Goal: Navigation & Orientation: Find specific page/section

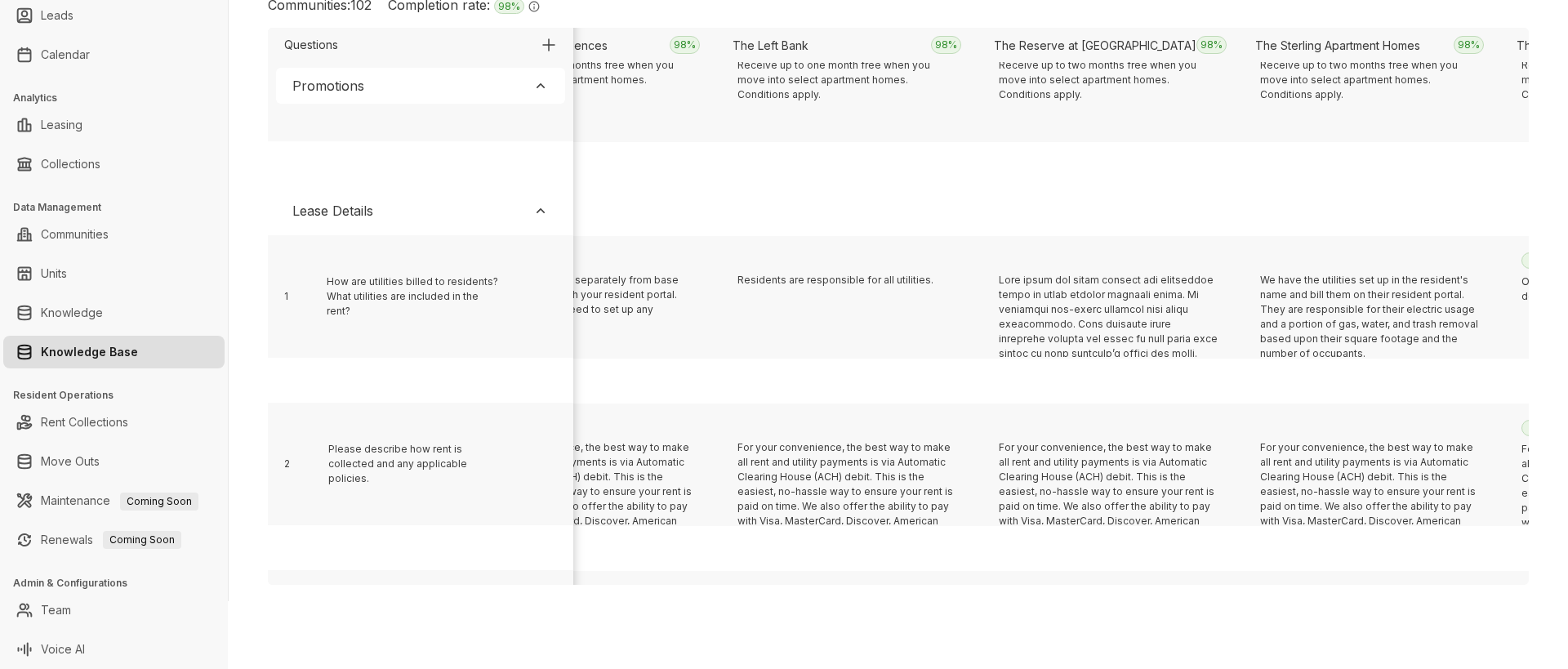
scroll to position [337, 7898]
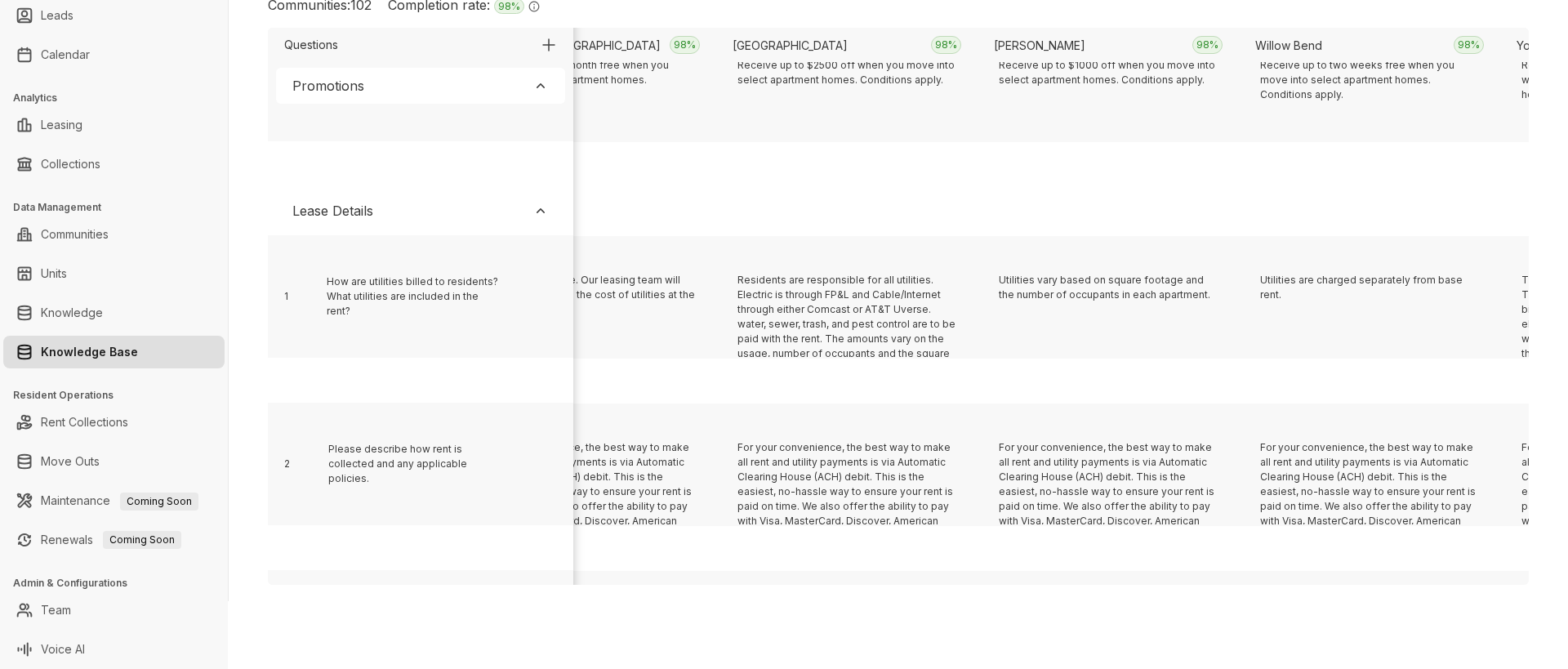
scroll to position [337, 2671]
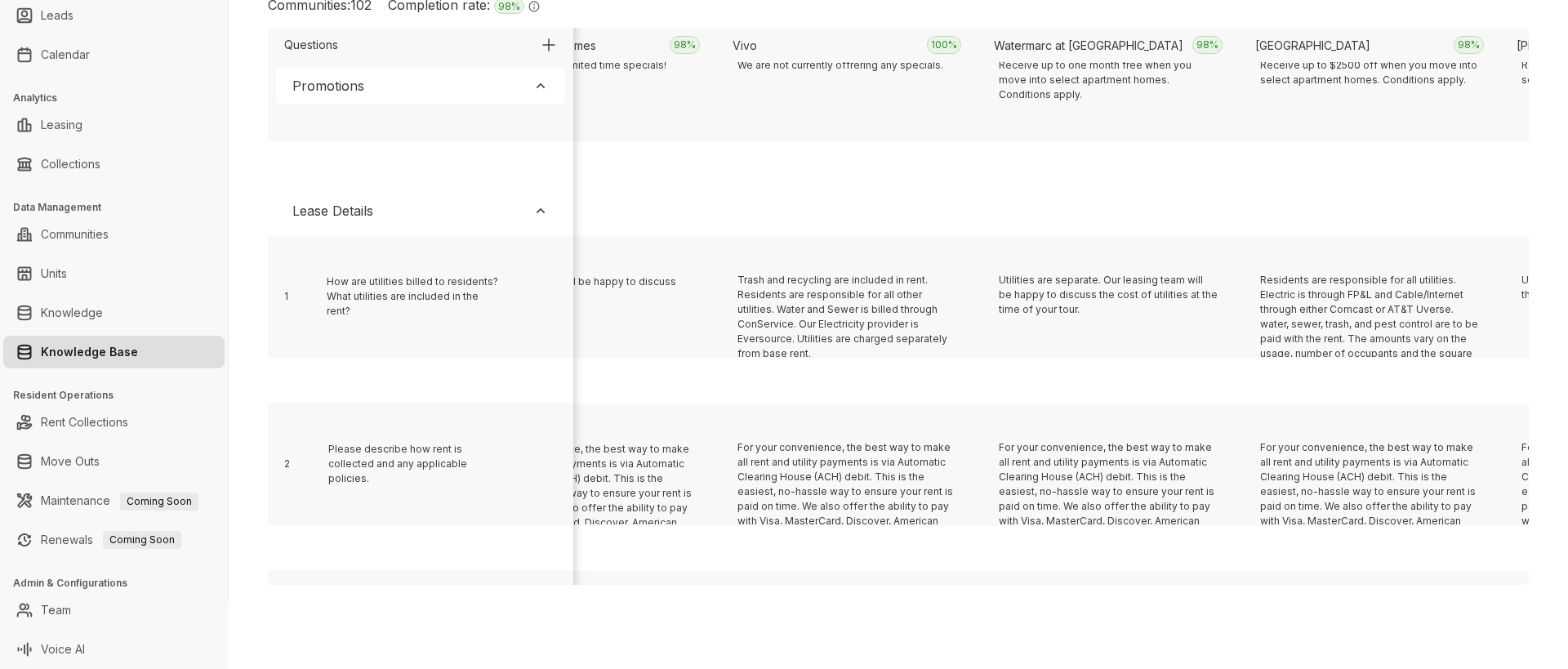
scroll to position [337, 6330]
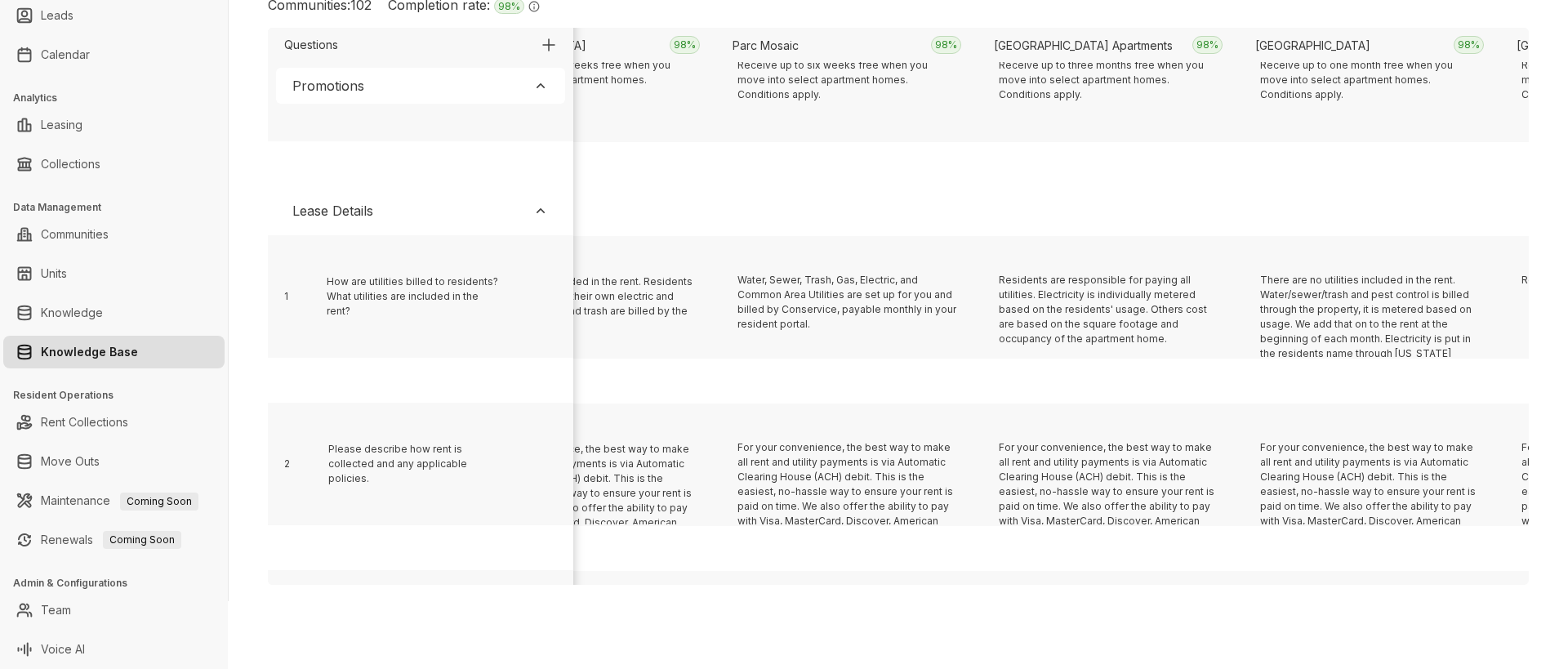
scroll to position [337, 8943]
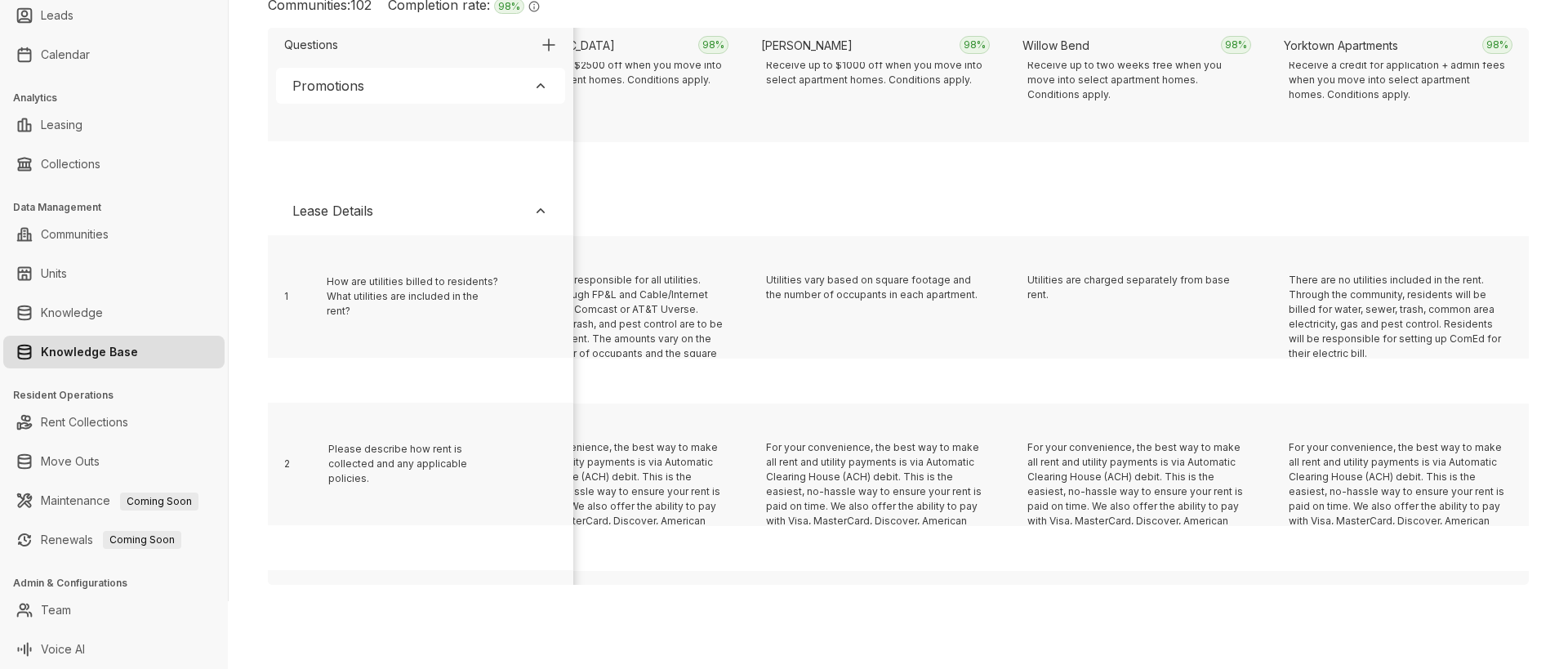
scroll to position [337, 9727]
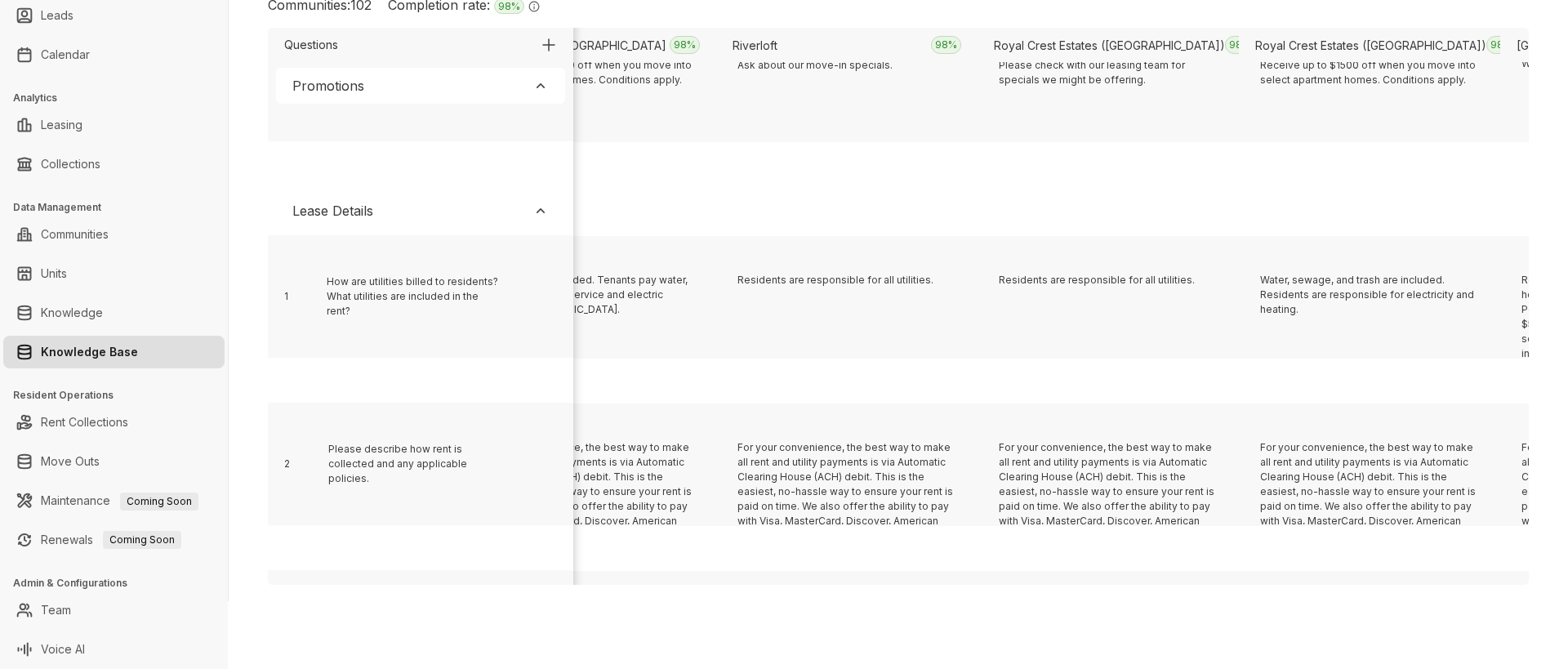
scroll to position [337, 15999]
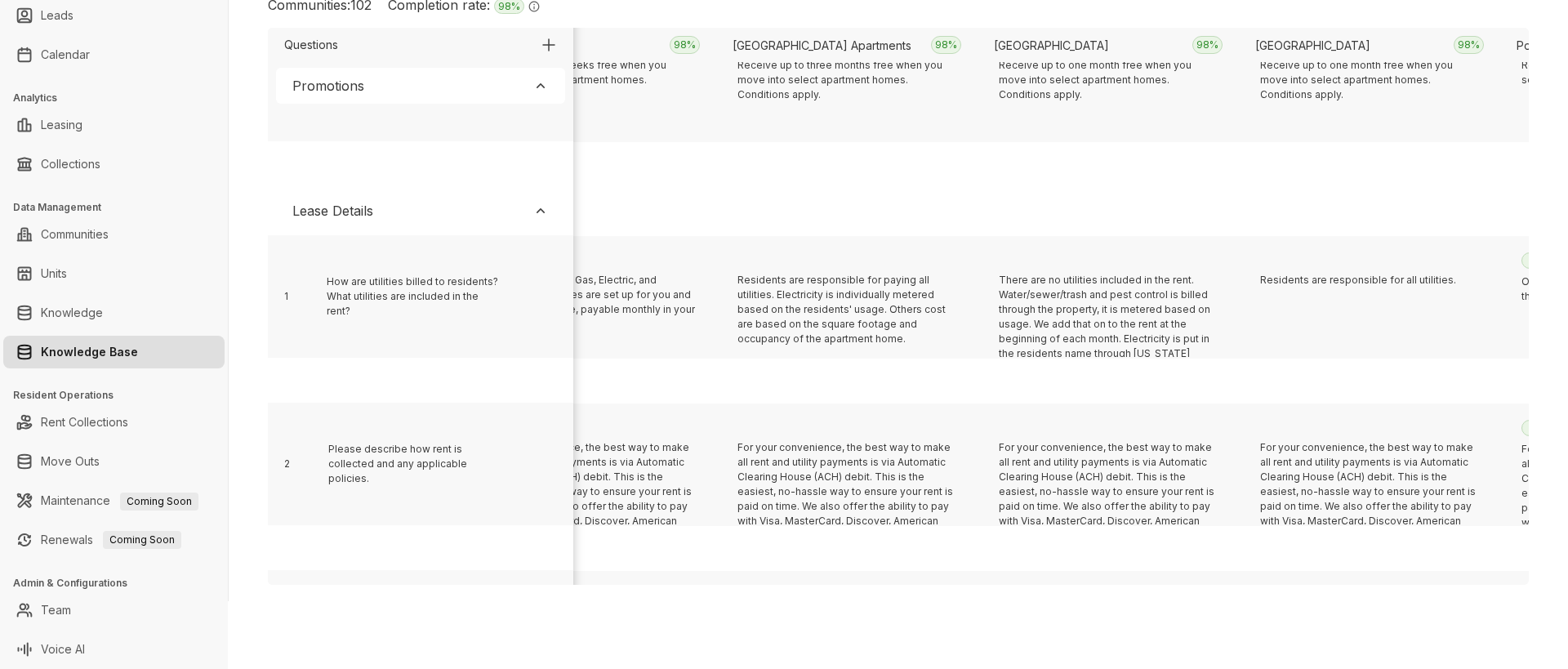
scroll to position [337, 14954]
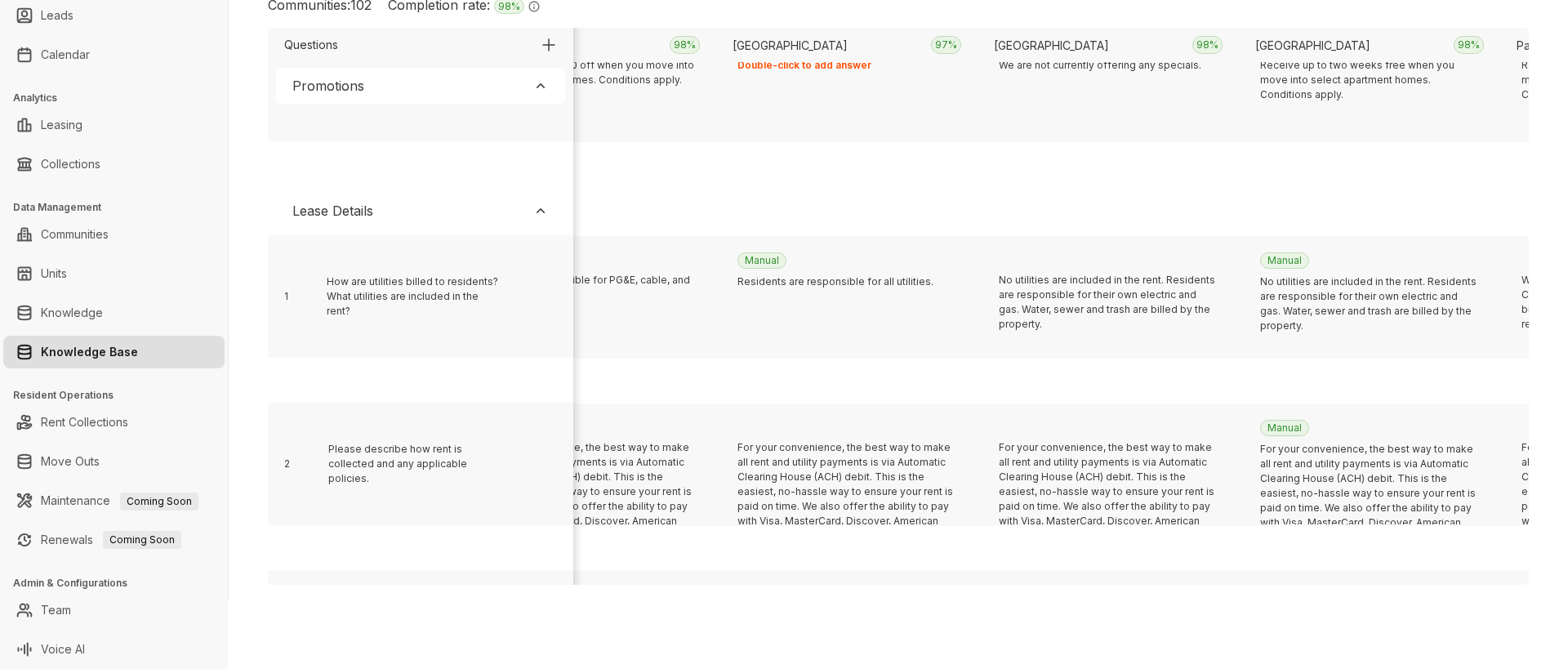
scroll to position [337, 2932]
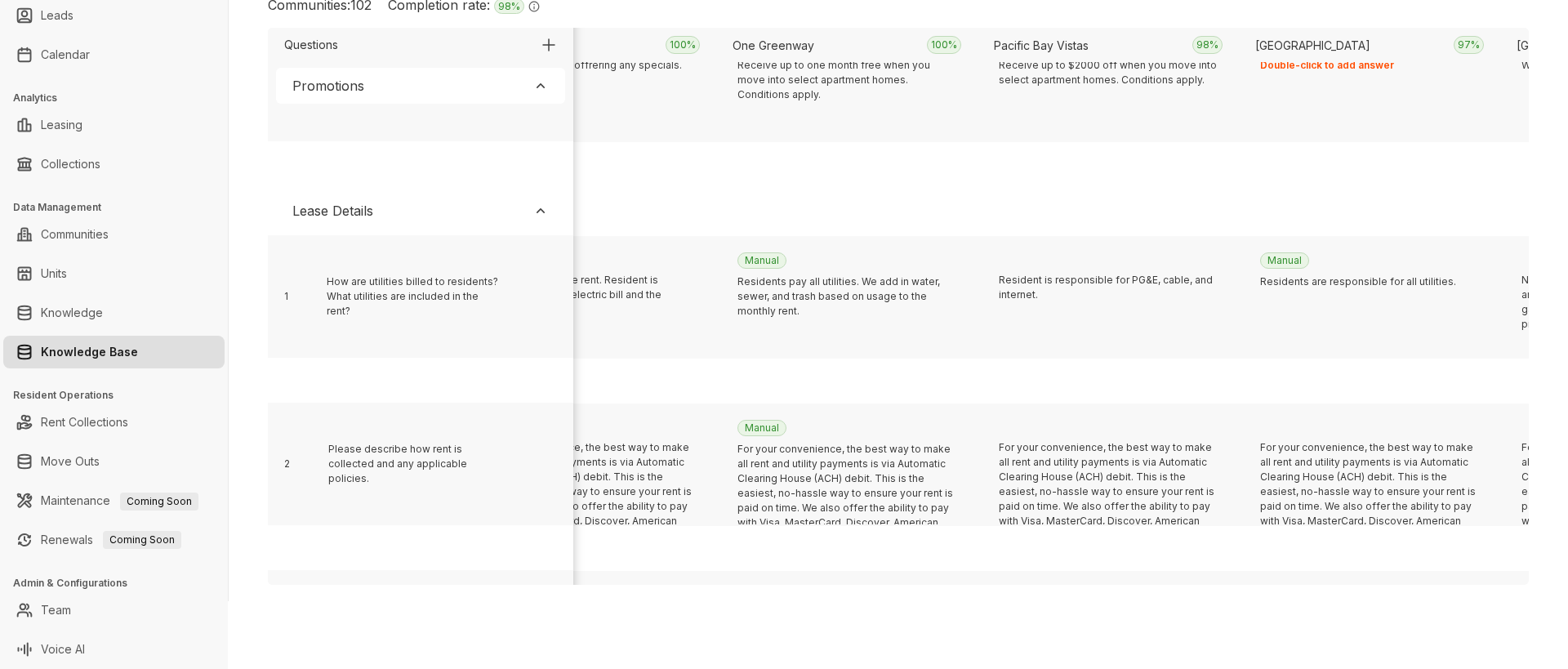
scroll to position [337, 10772]
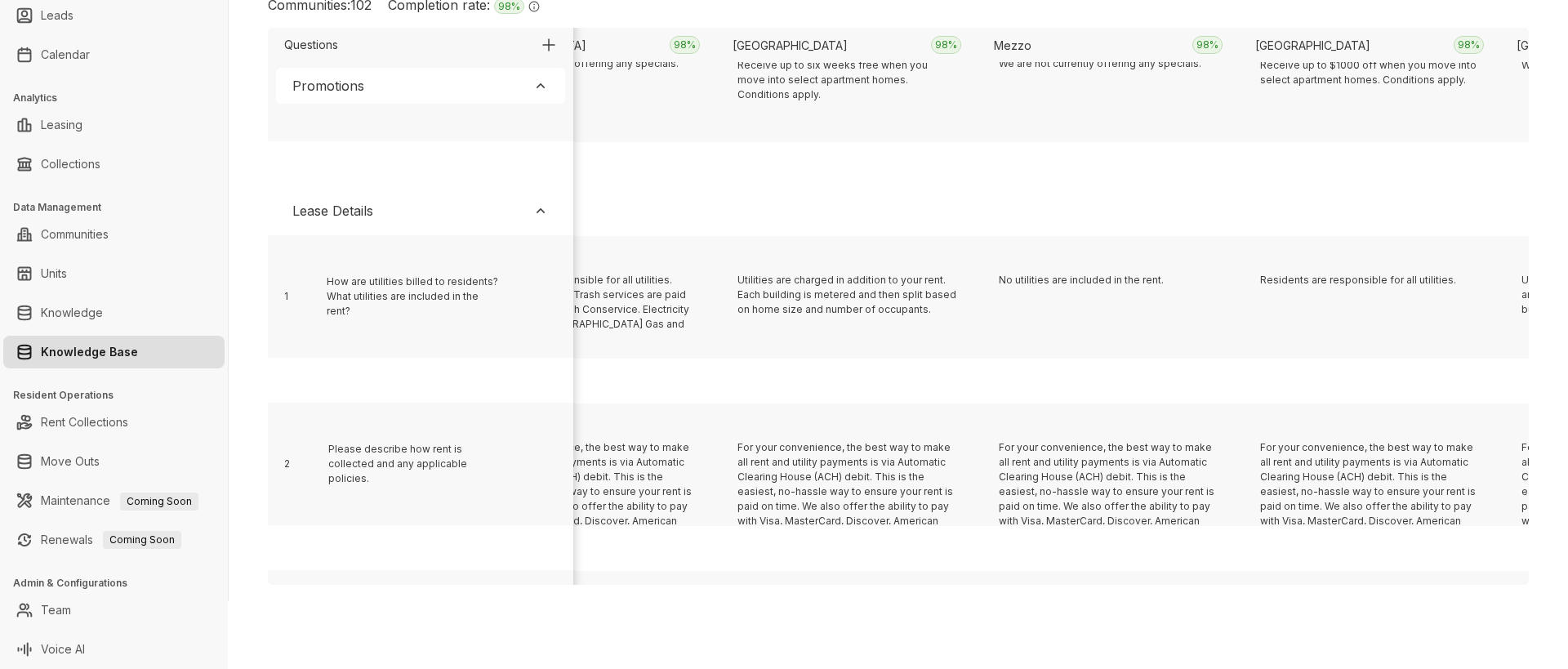
scroll to position [337, 6852]
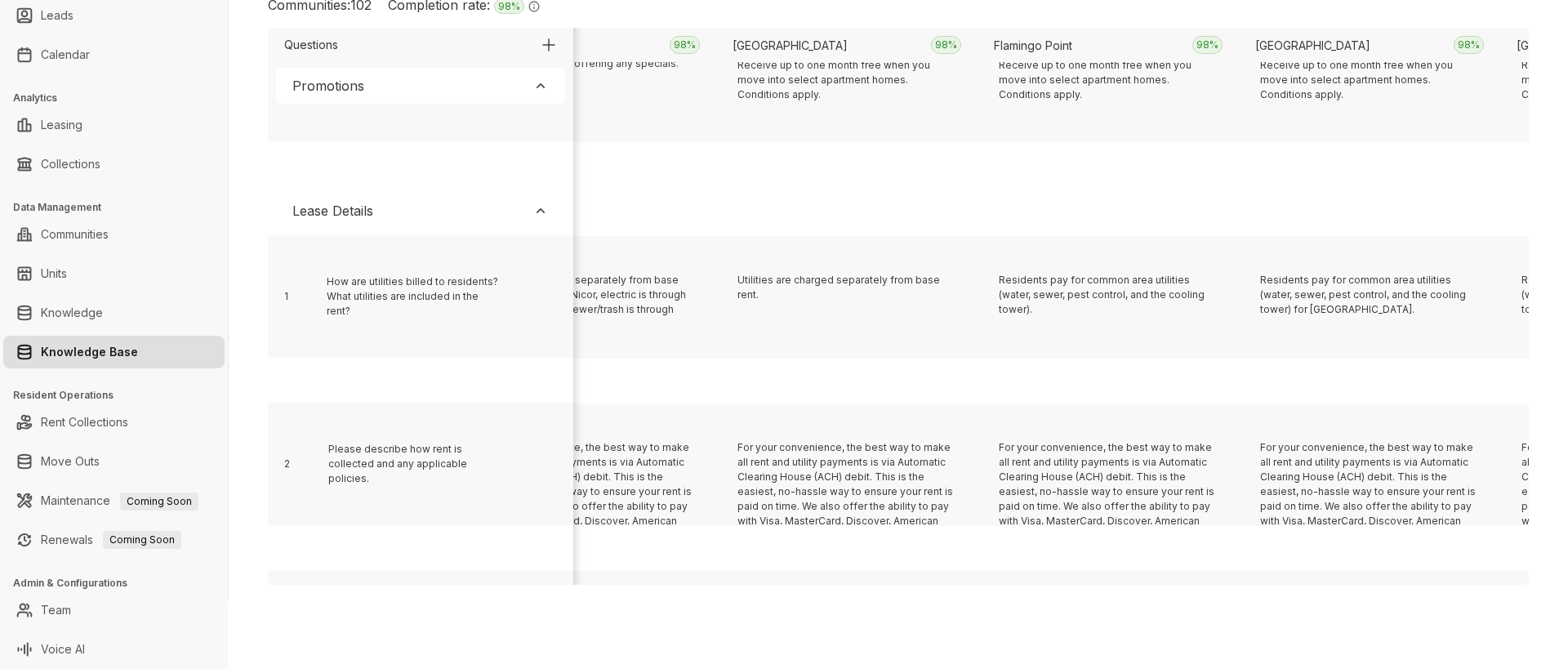
scroll to position [337, 319]
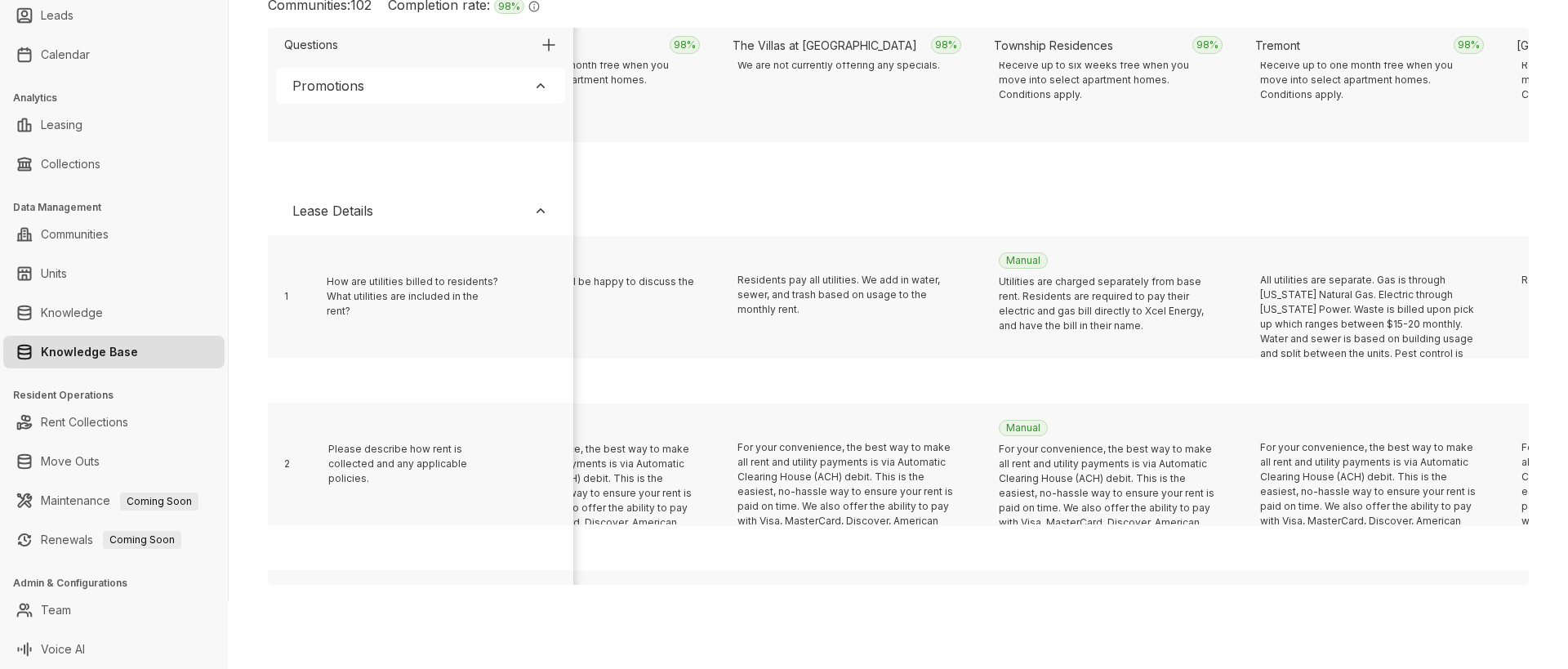
scroll to position [337, 15216]
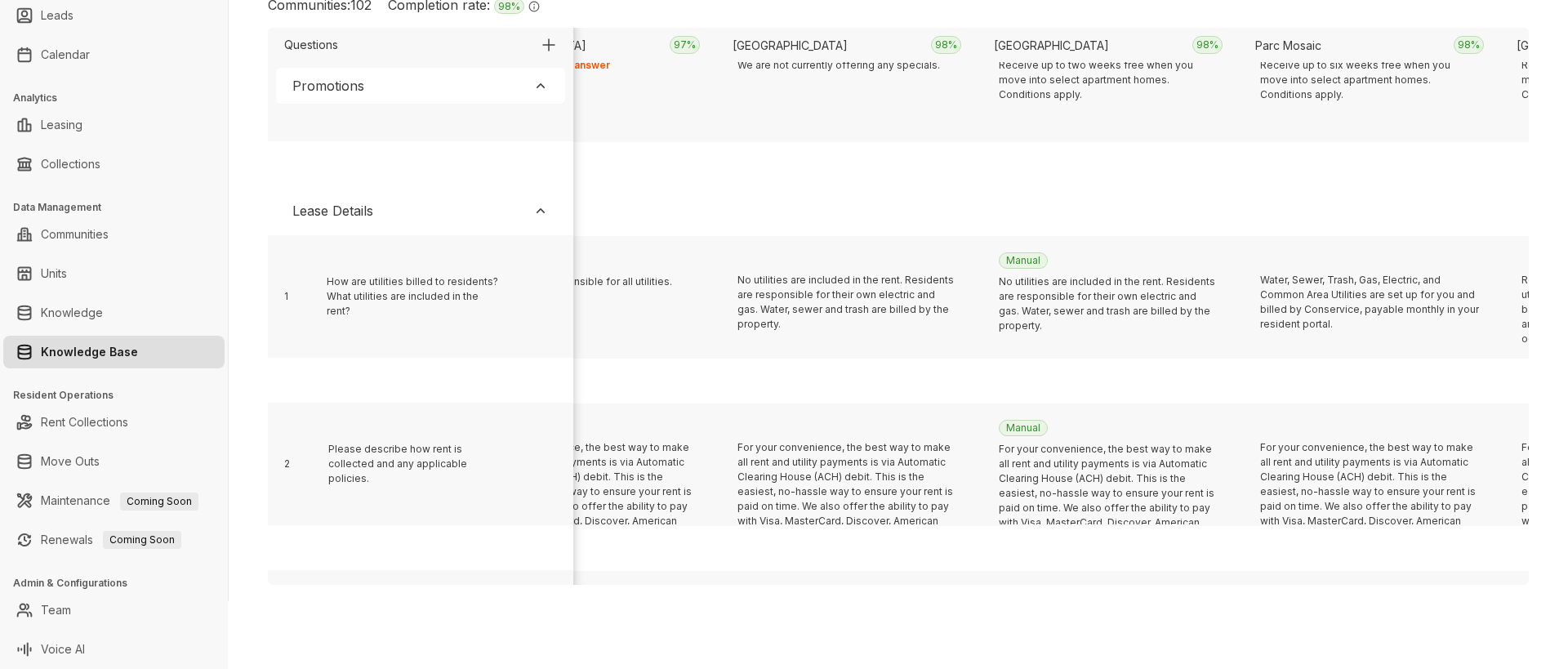
scroll to position [337, 9989]
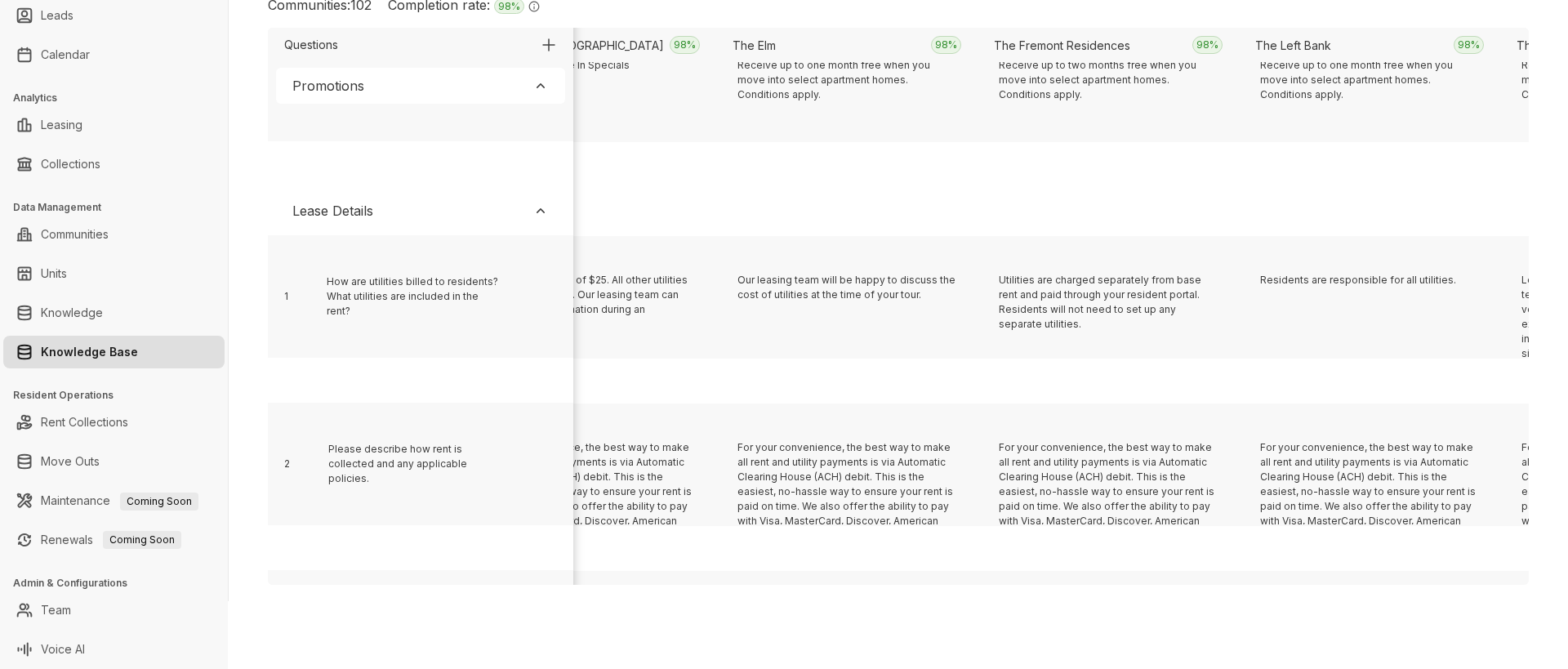
scroll to position [337, 19398]
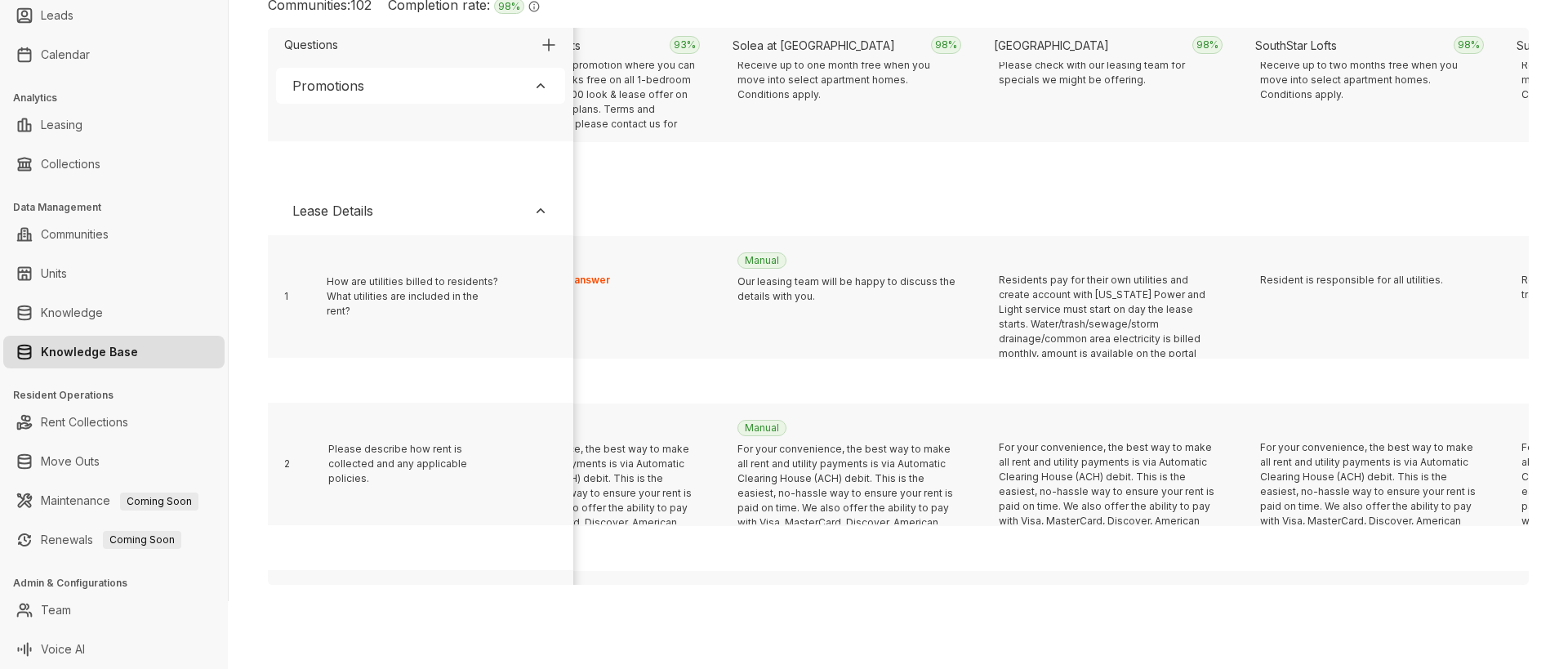
scroll to position [337, 1625]
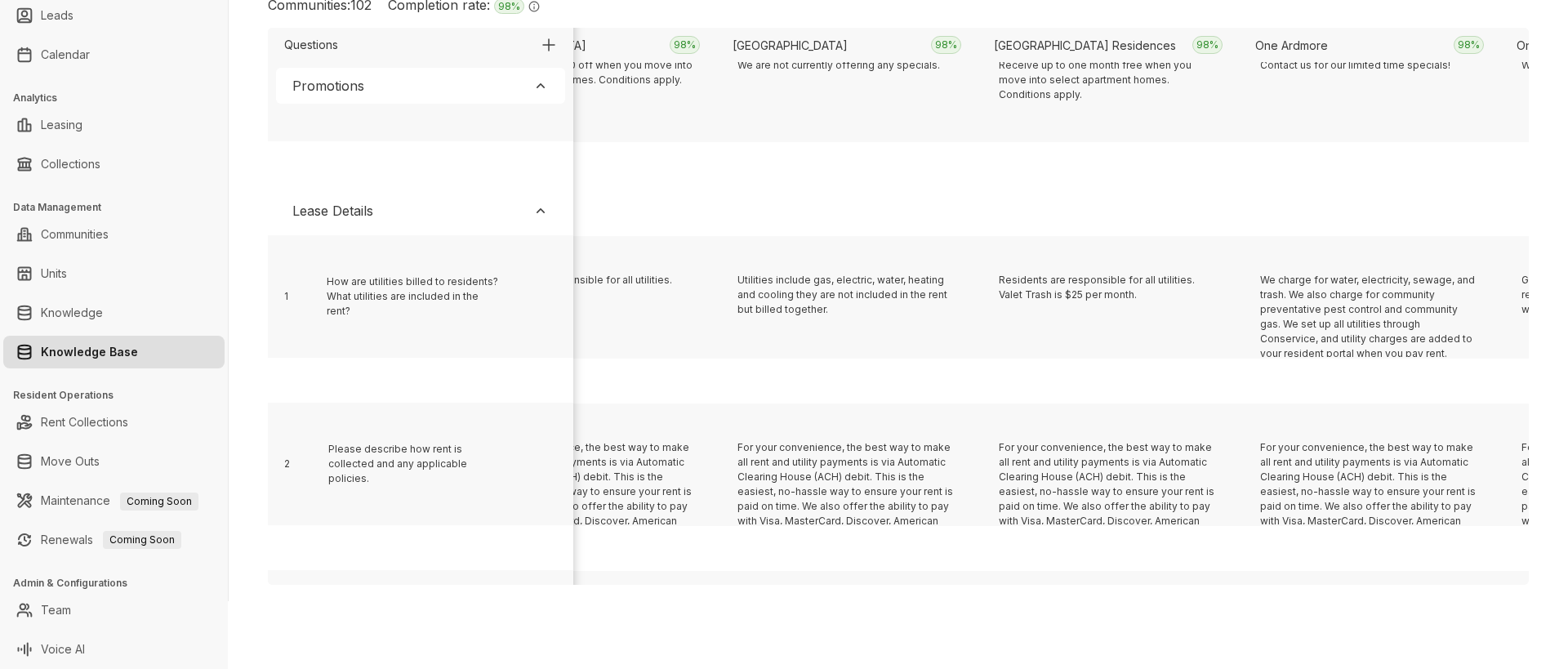
scroll to position [337, 5284]
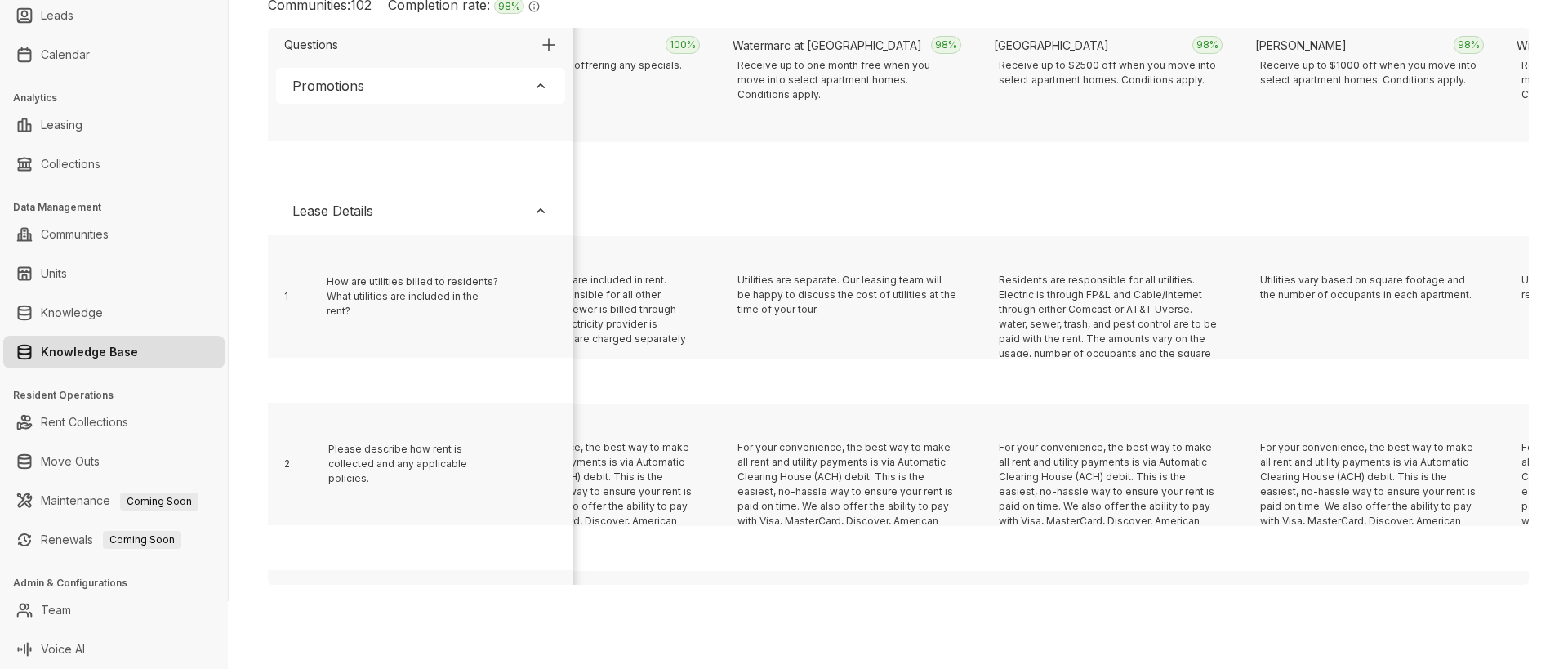
scroll to position [337, 20181]
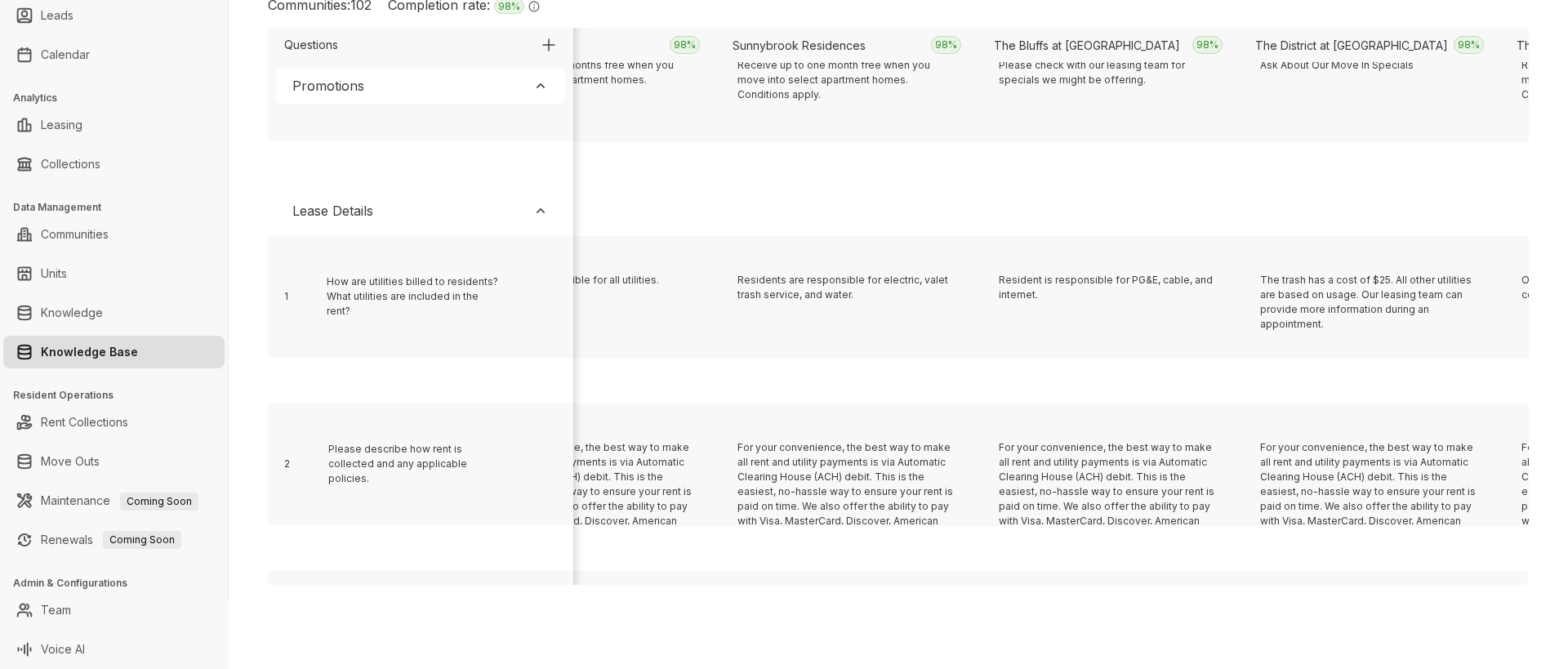
scroll to position [337, 1364]
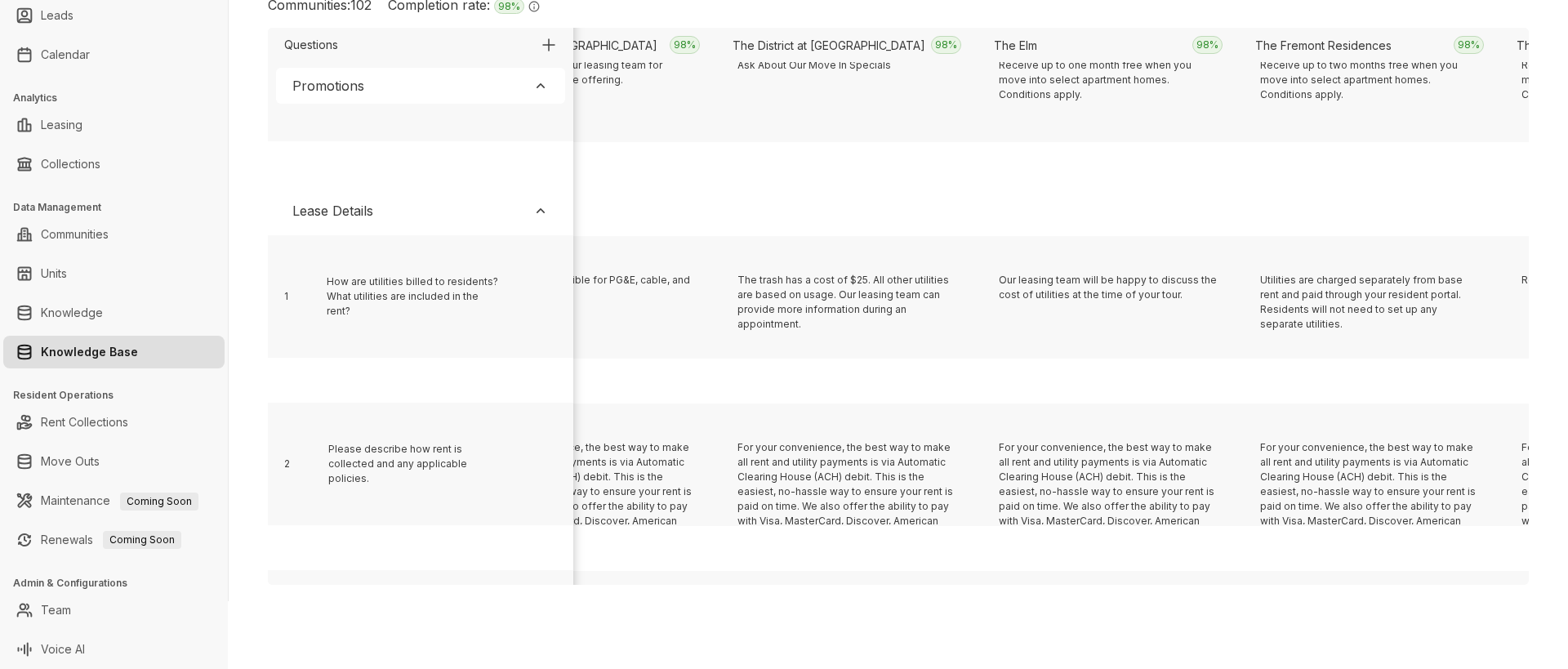
scroll to position [337, 17568]
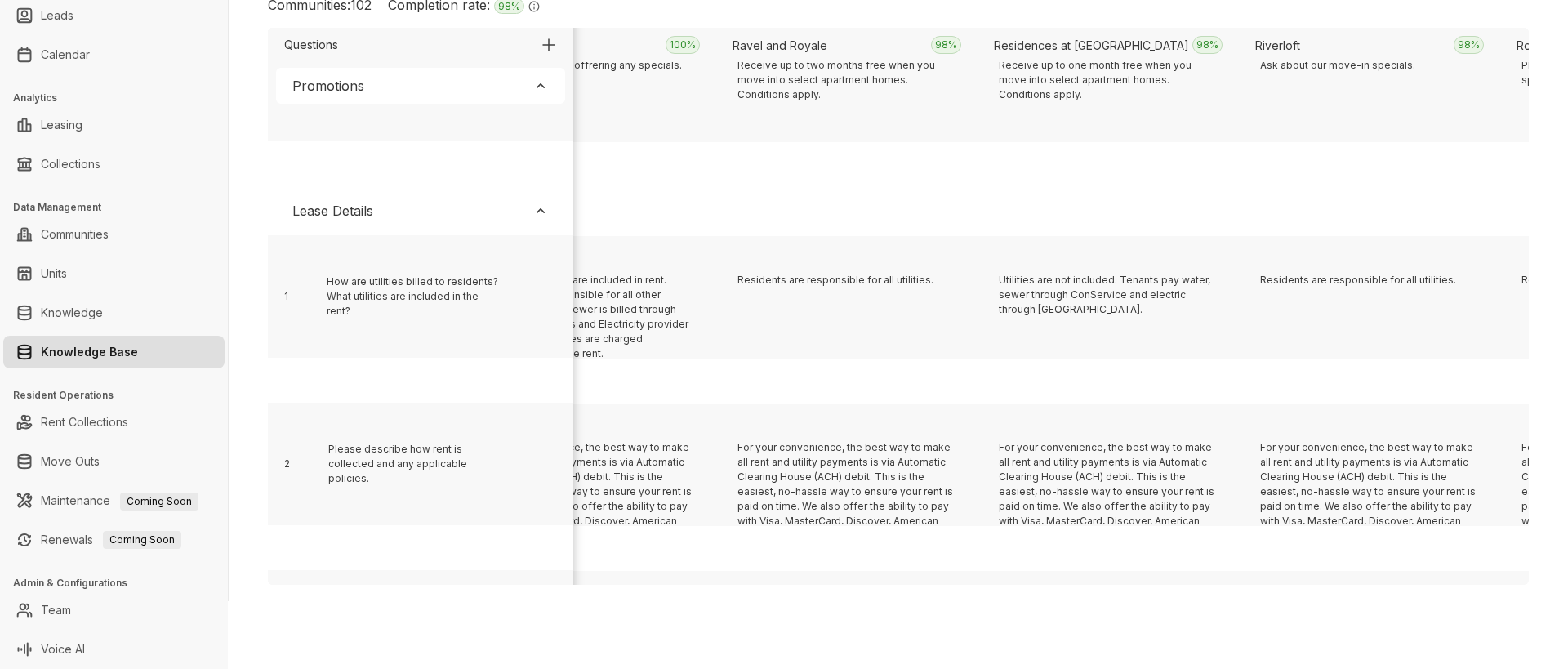
scroll to position [337, 11295]
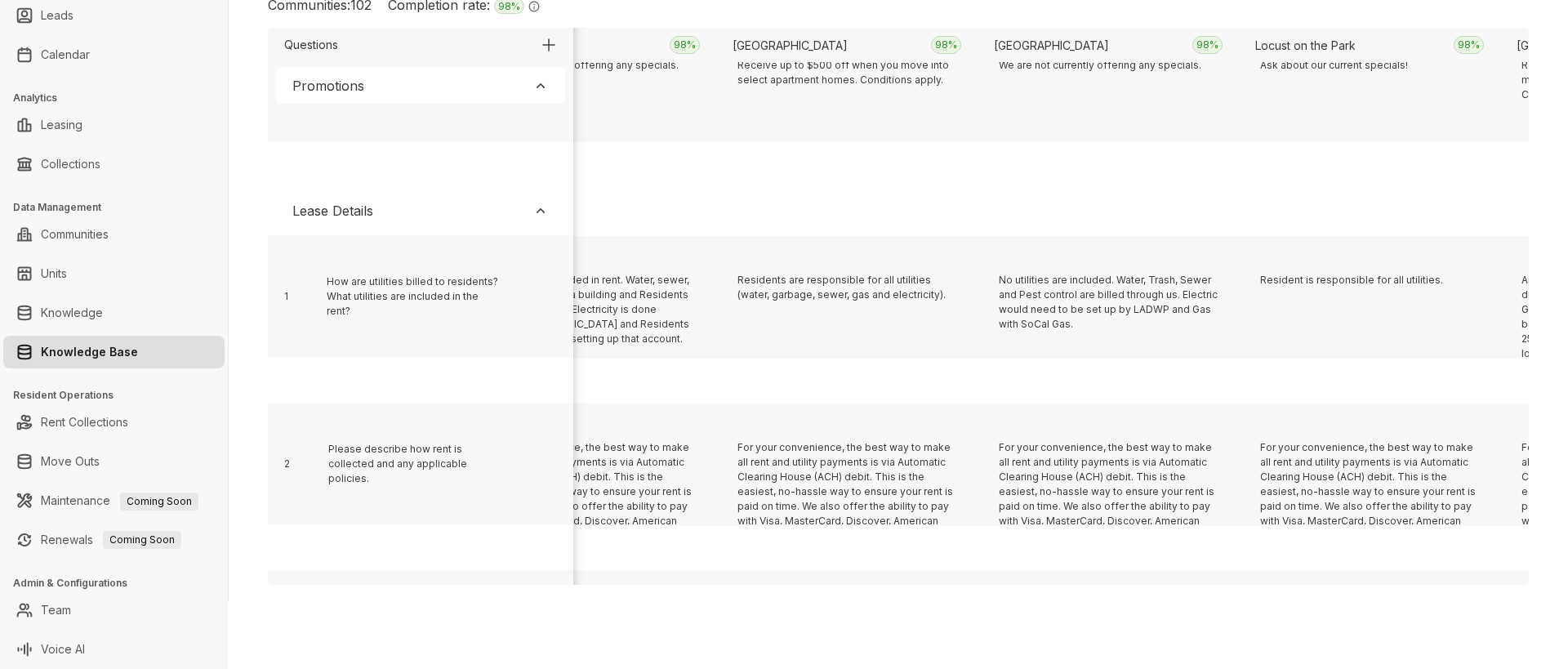
scroll to position [337, 5545]
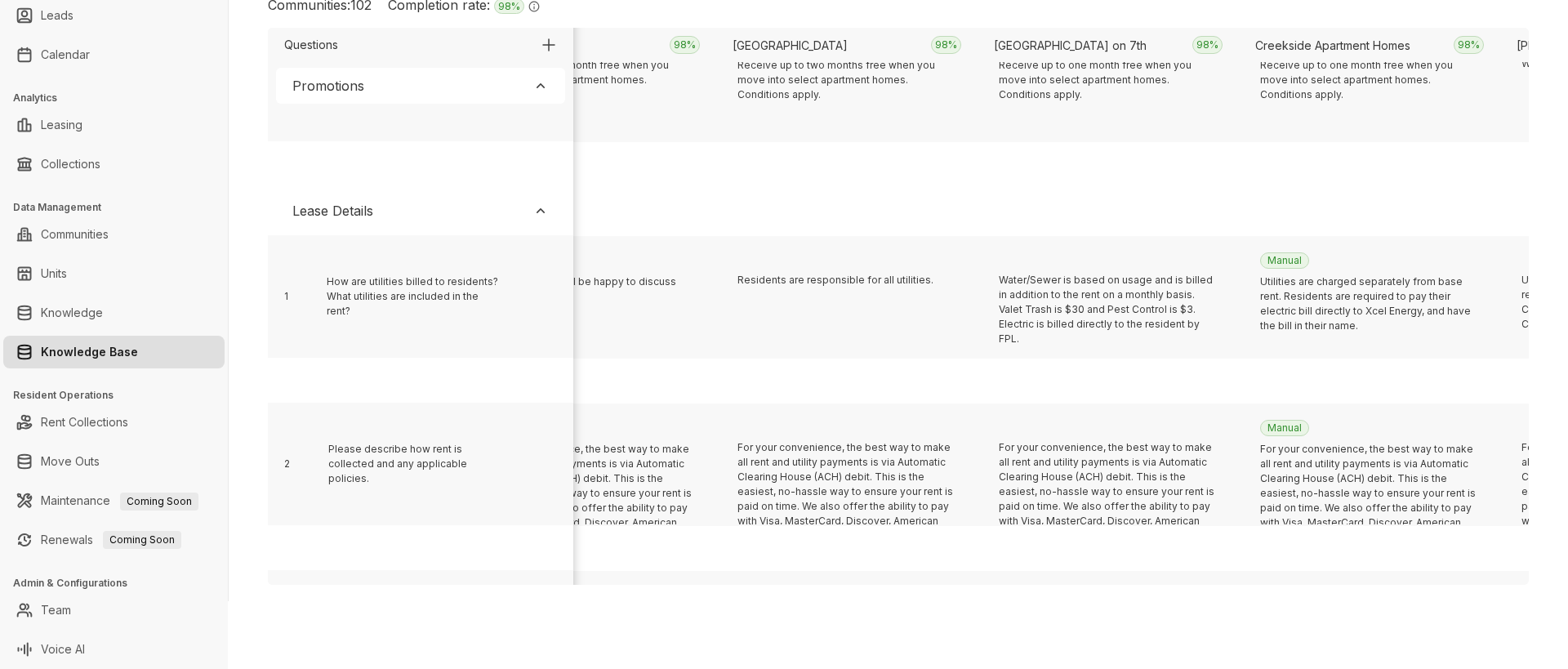
scroll to position [337, 3455]
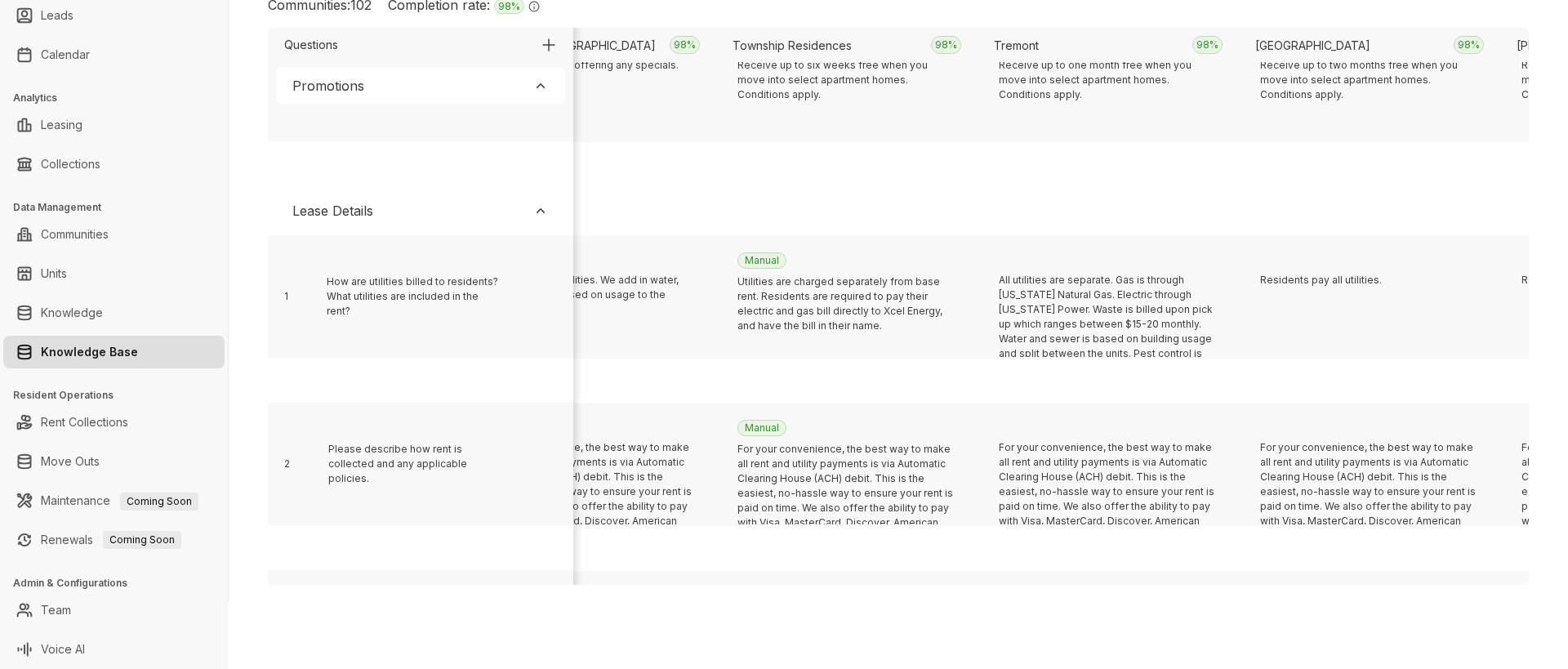
scroll to position [337, 20443]
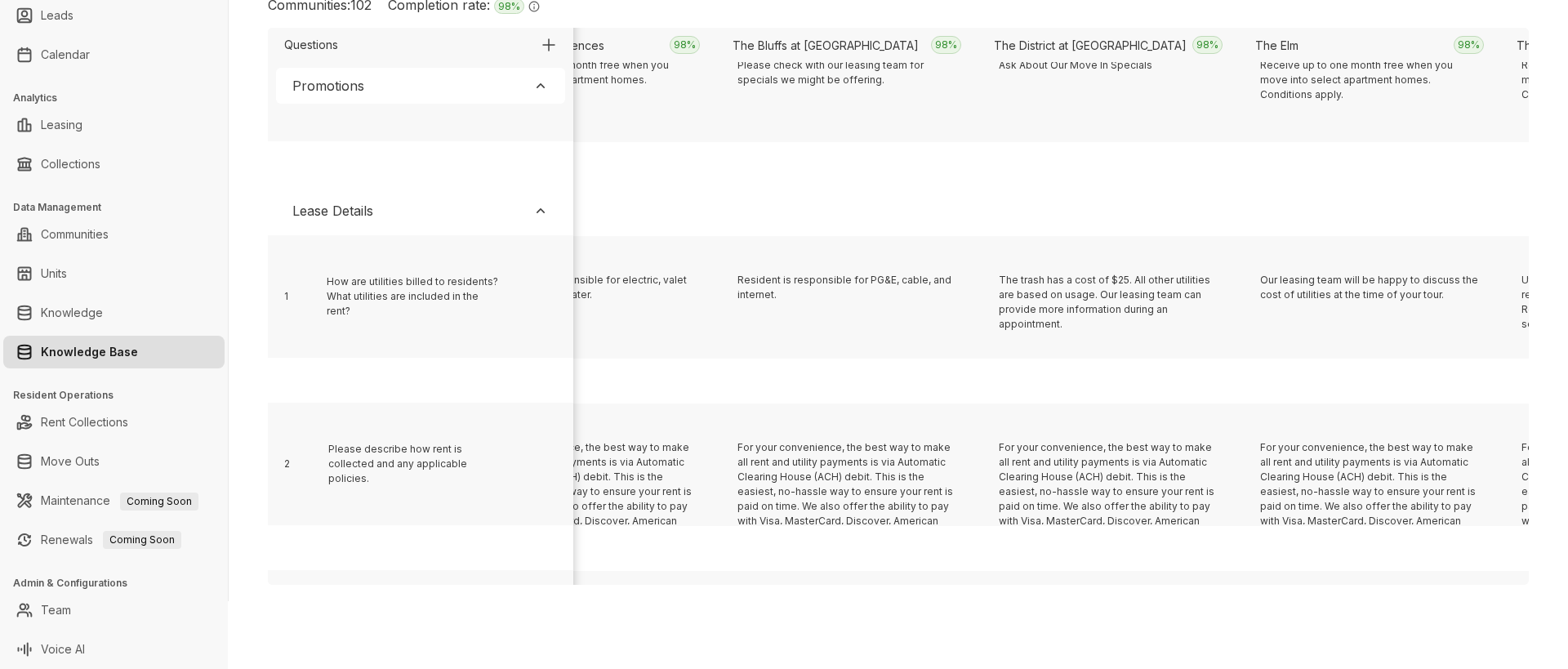
scroll to position [337, 3716]
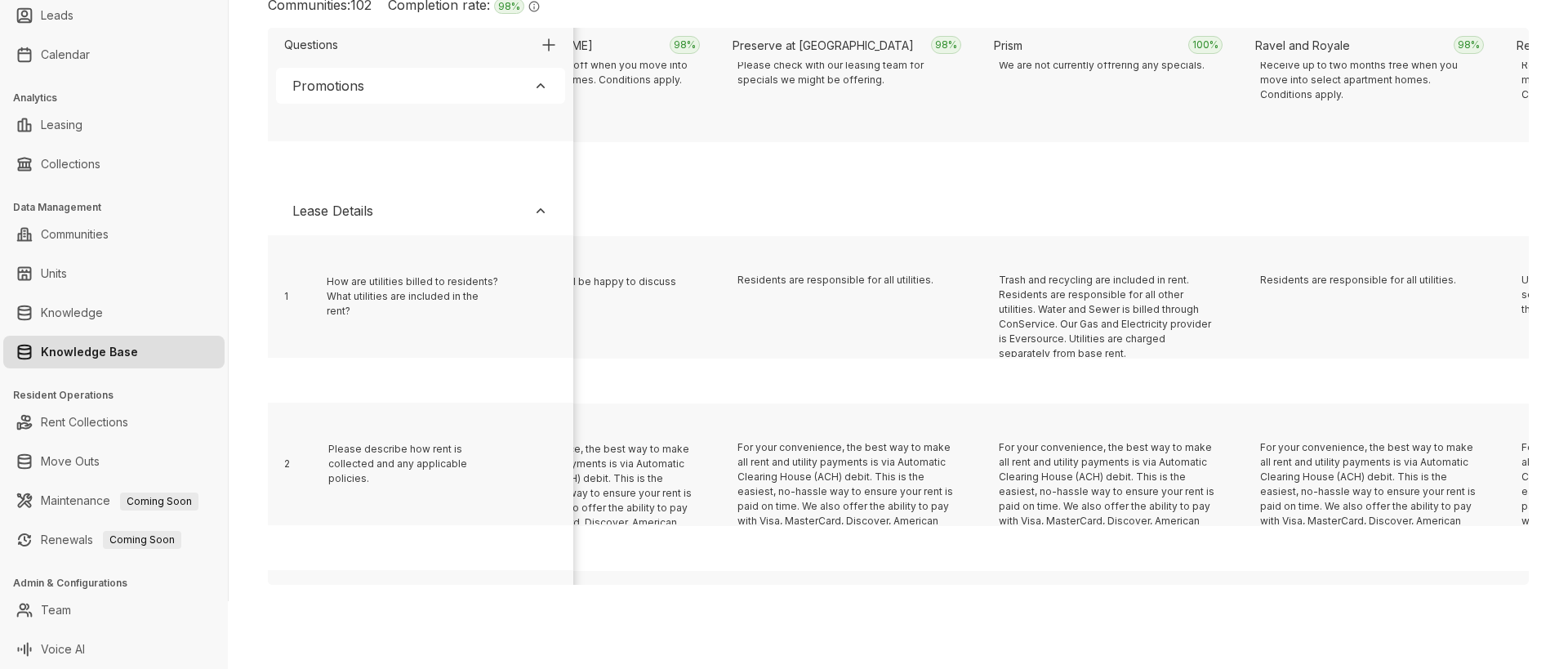
scroll to position [337, 7375]
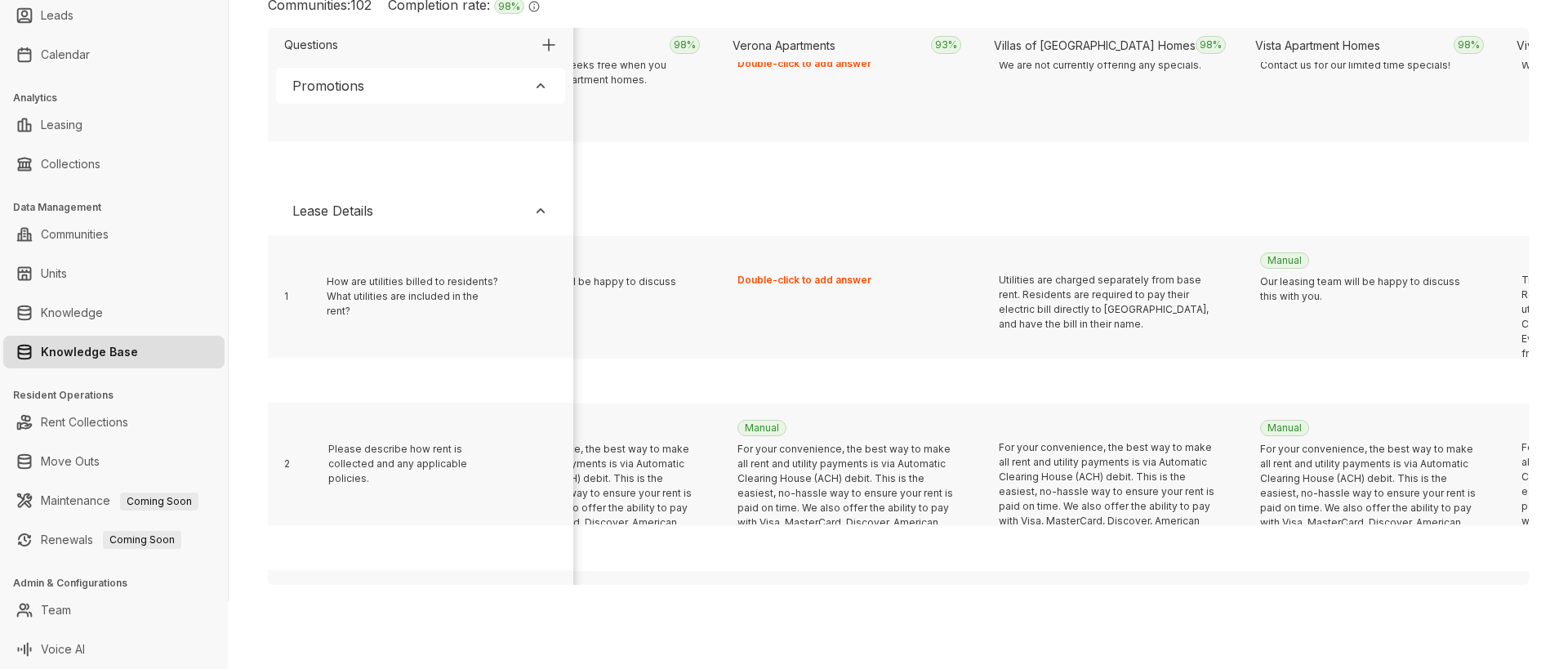
scroll to position [337, 4762]
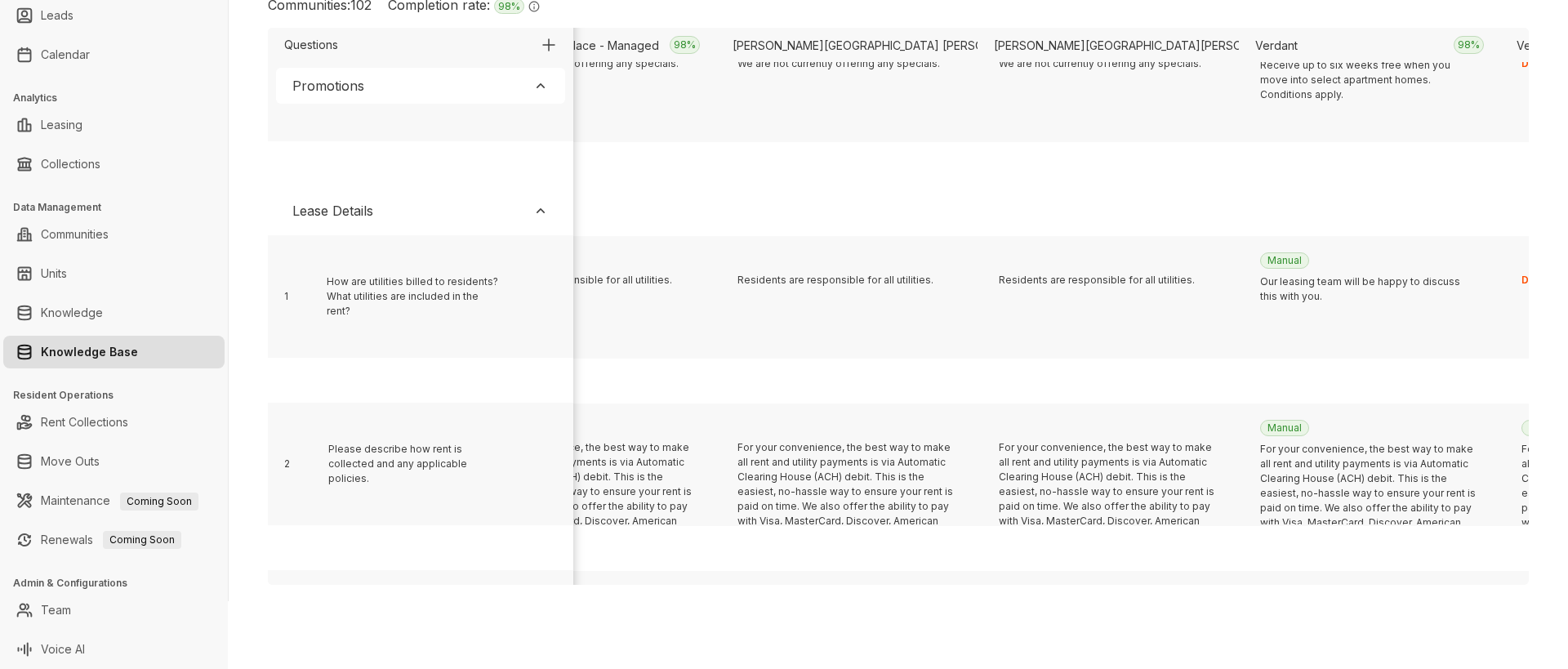
scroll to position [337, 16261]
